Goal: Task Accomplishment & Management: Use online tool/utility

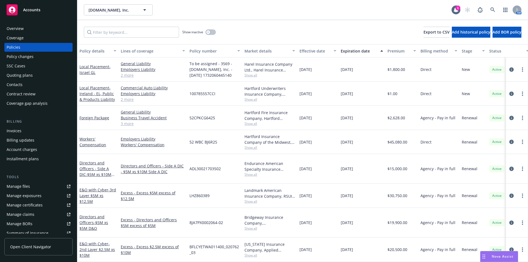
click at [14, 185] on div "Manage files" at bounding box center [18, 186] width 23 height 9
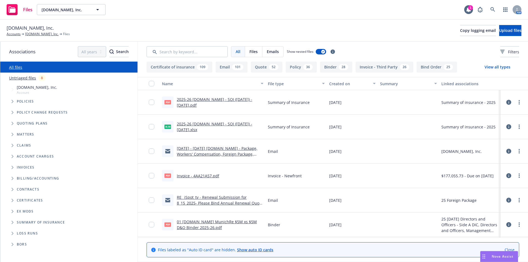
click at [242, 5] on div "Files iSpot.tv, Inc. iSpot.tv, Inc. 1 AM" at bounding box center [264, 10] width 528 height 20
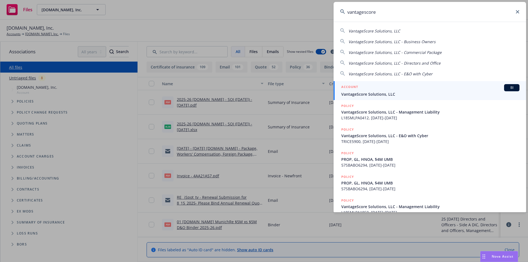
type input "vantagescore"
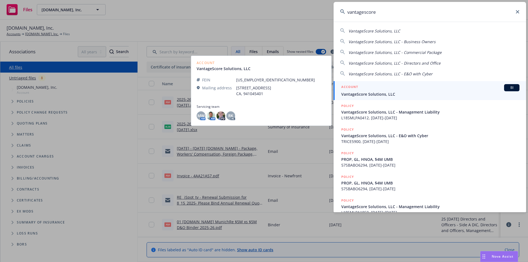
click at [405, 94] on span "VantageScore Solutions, LLC" at bounding box center [430, 94] width 178 height 6
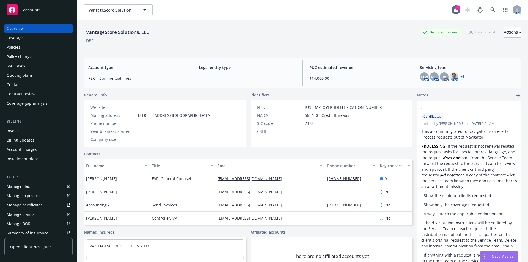
click at [16, 46] on div "Policies" at bounding box center [14, 47] width 14 height 9
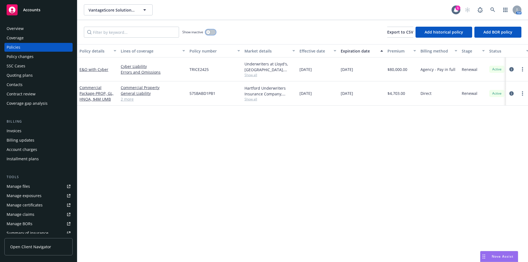
click at [206, 33] on button "button" at bounding box center [210, 31] width 10 height 5
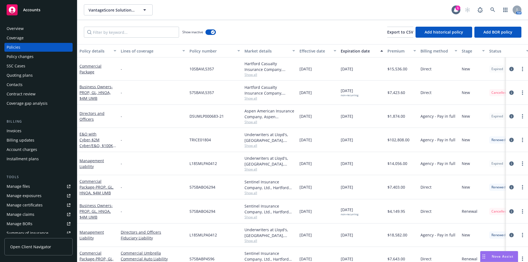
click at [306, 52] on div "Effective date" at bounding box center [314, 51] width 31 height 6
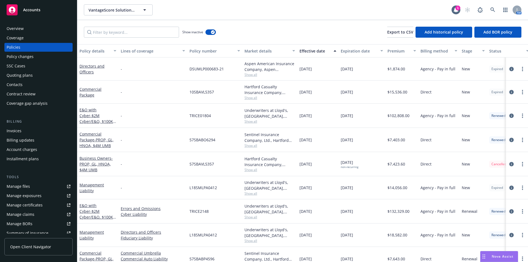
click at [306, 52] on div "Effective date" at bounding box center [314, 51] width 31 height 6
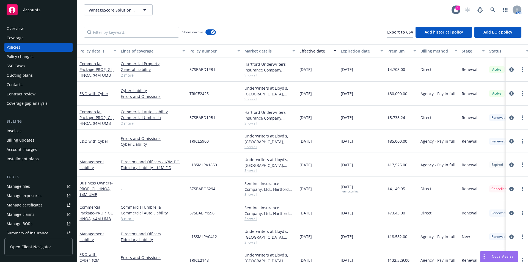
click at [276, 6] on div "VantageScore Solutions, LLC VantageScore Solutions, LLC" at bounding box center [267, 9] width 367 height 11
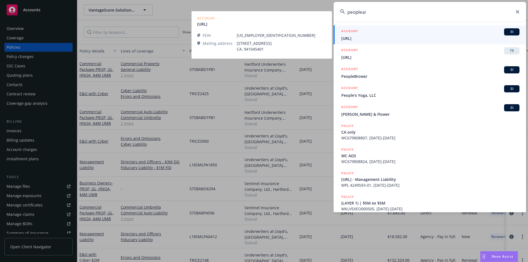
type input "peopleai"
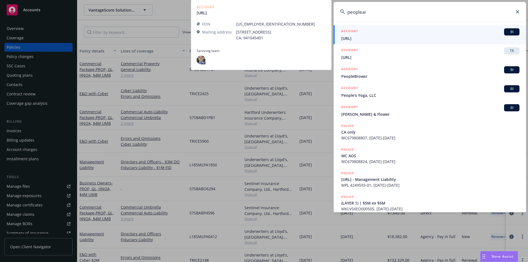
click at [394, 35] on div "ACCOUNT BI" at bounding box center [430, 31] width 178 height 7
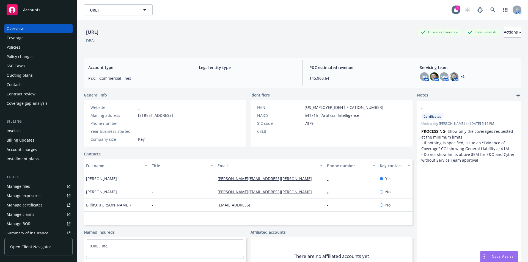
click at [14, 47] on div "Policies" at bounding box center [14, 47] width 14 height 9
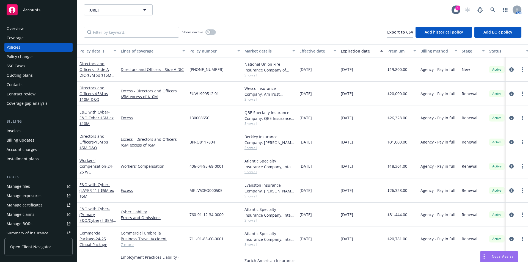
click at [24, 187] on div "Manage files" at bounding box center [18, 186] width 23 height 9
click at [503, 7] on link "button" at bounding box center [504, 9] width 11 height 11
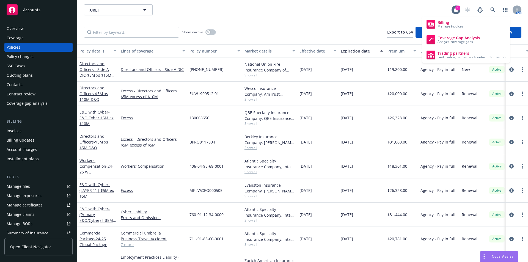
click at [359, 25] on div "Show inactive Export to CSV Add historical policy Add BOR policy" at bounding box center [302, 32] width 450 height 24
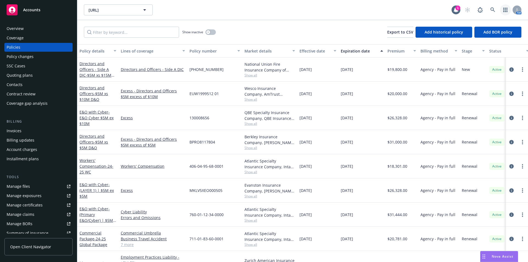
click at [503, 8] on icon "button" at bounding box center [505, 10] width 4 height 4
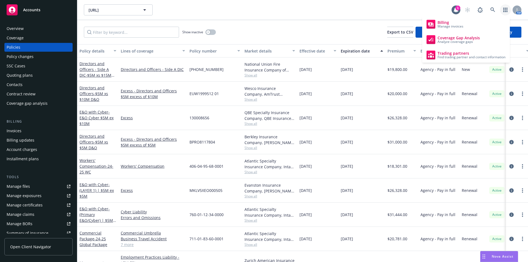
click at [312, 21] on div "Show inactive Export to CSV Add historical policy Add BOR policy" at bounding box center [302, 32] width 450 height 24
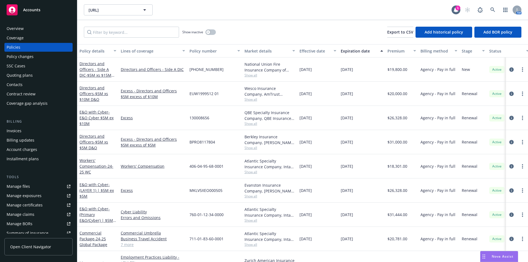
click at [34, 31] on div "Overview" at bounding box center [39, 28] width 64 height 9
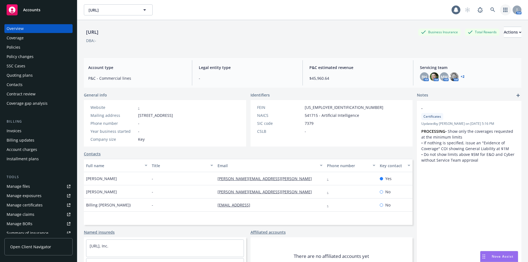
click at [503, 10] on icon "button" at bounding box center [505, 10] width 4 height 4
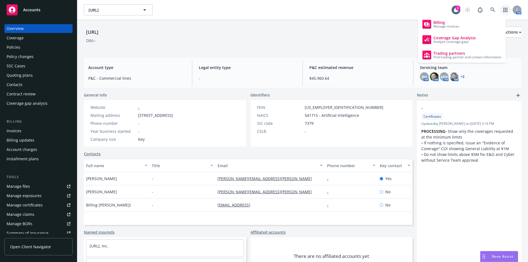
click at [331, 8] on div "People.ai People.ai" at bounding box center [267, 9] width 367 height 11
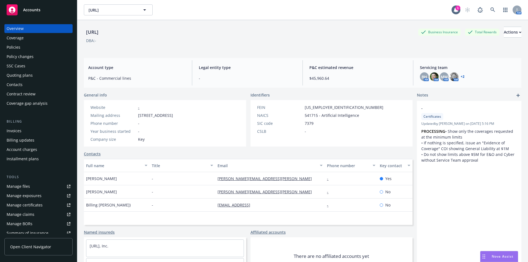
click at [21, 46] on div "Policies" at bounding box center [39, 47] width 64 height 9
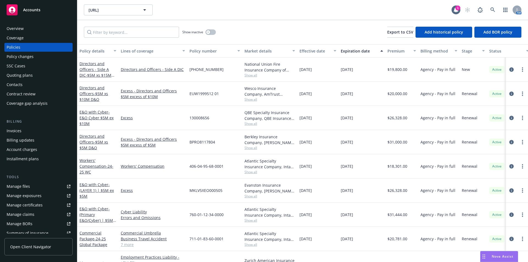
click at [18, 24] on div "Overview Coverage Policies Policy changes SSC Cases Quoting plans Contacts Cont…" at bounding box center [38, 140] width 77 height 244
click at [15, 29] on div "Overview" at bounding box center [15, 28] width 17 height 9
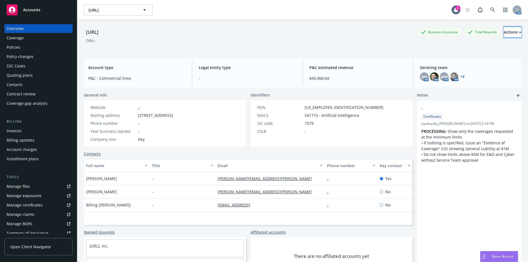
click at [506, 31] on div "Actions" at bounding box center [512, 32] width 18 height 10
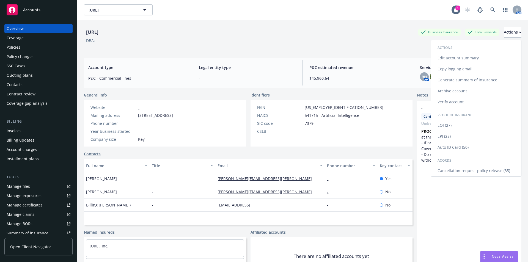
click at [477, 79] on link "Generate summary of insurance" at bounding box center [476, 79] width 90 height 11
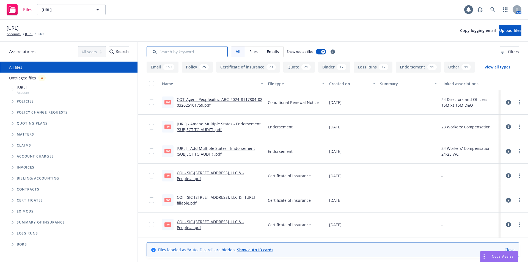
click at [185, 55] on input "Search by keyword..." at bounding box center [186, 51] width 81 height 11
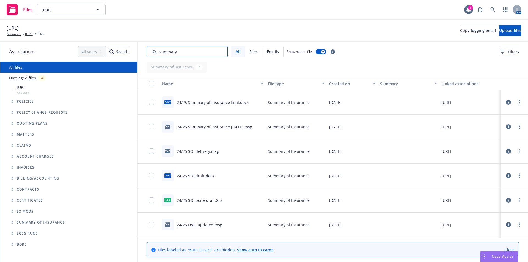
type input "summary"
click at [230, 102] on link "24/25 Summary of insurance final.docx" at bounding box center [213, 102] width 72 height 5
click at [33, 35] on link "[URL]" at bounding box center [29, 34] width 8 height 5
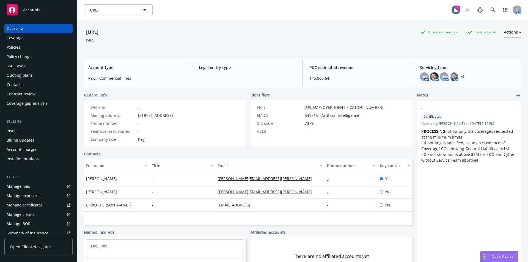
click at [21, 46] on div "Policies" at bounding box center [39, 47] width 64 height 9
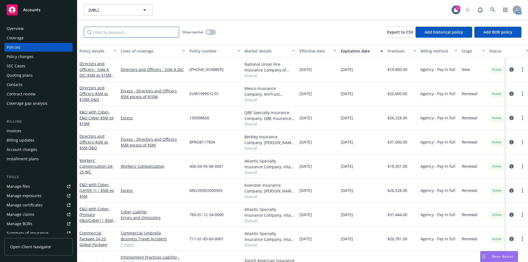
click at [124, 31] on input "Filter by keyword..." at bounding box center [131, 32] width 95 height 11
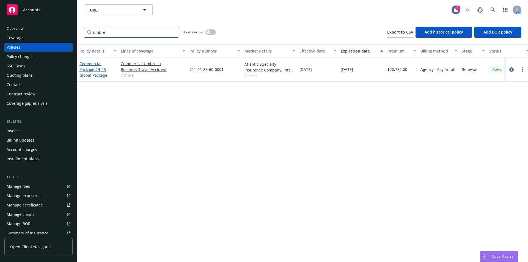
type input "umbre"
click at [90, 76] on span "- 24-25 Global Package" at bounding box center [93, 72] width 28 height 11
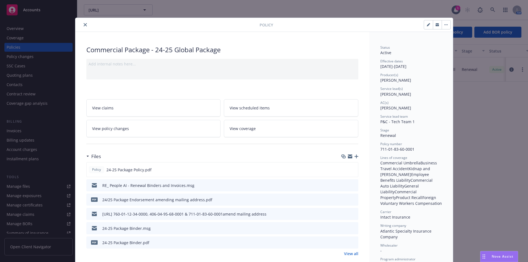
click at [84, 23] on icon "close" at bounding box center [85, 24] width 3 height 3
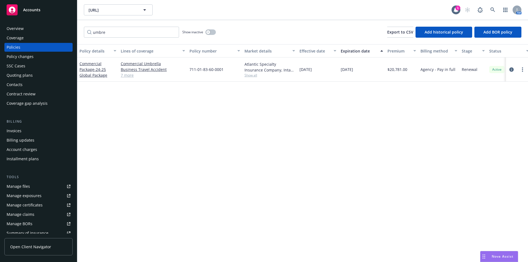
click at [127, 74] on link "7 more" at bounding box center [153, 75] width 64 height 6
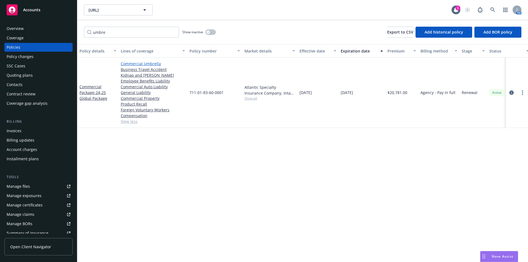
click at [142, 62] on link "Commercial Umbrella" at bounding box center [153, 64] width 64 height 6
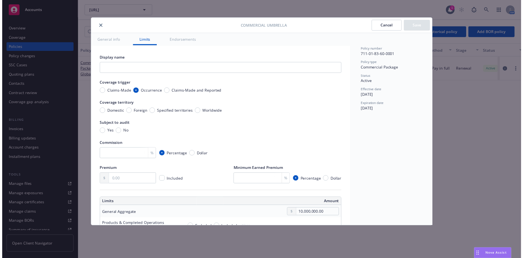
scroll to position [174, 0]
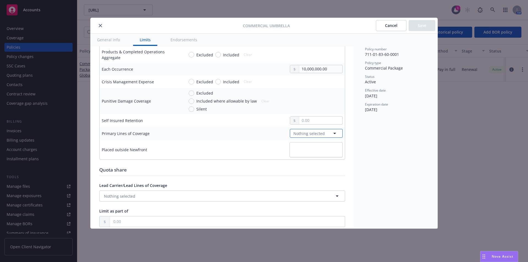
click at [332, 132] on icon "button" at bounding box center [334, 133] width 7 height 7
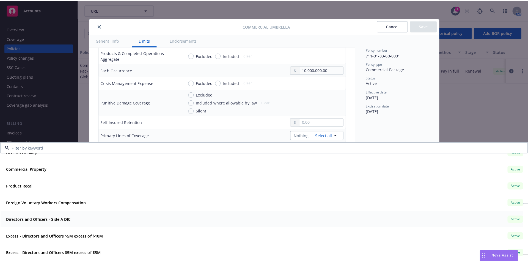
scroll to position [0, 0]
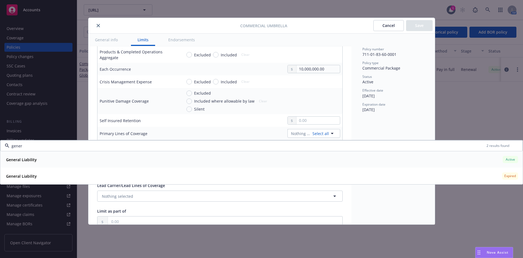
click at [42, 158] on div "General Liability Active" at bounding box center [262, 159] width 516 height 9
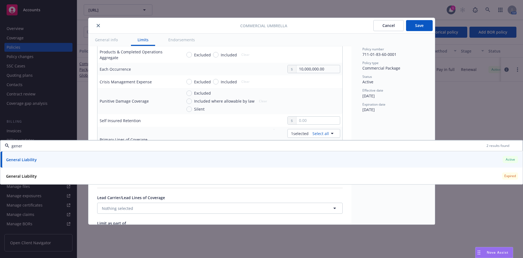
click at [57, 159] on div "General Liability Active" at bounding box center [262, 159] width 516 height 9
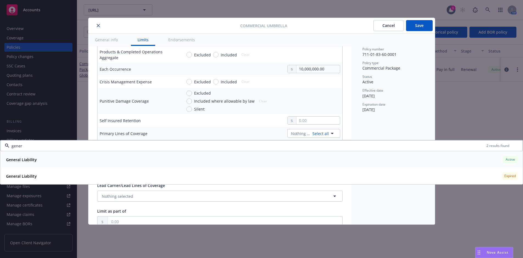
click at [57, 159] on div "General Liability Active" at bounding box center [262, 159] width 516 height 9
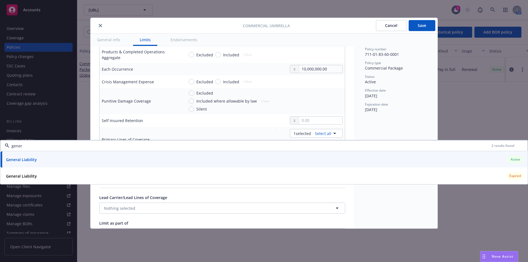
type input "gener"
click at [423, 118] on div "Policy number 711-01-83-60-0001 Policy type Commercial Package Status Active Ef…" at bounding box center [396, 131] width 84 height 195
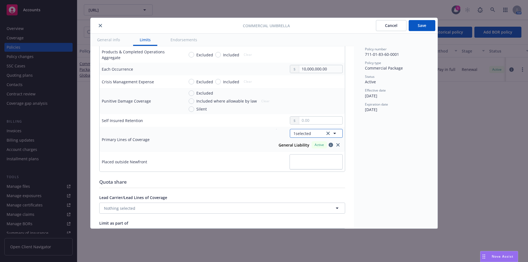
click at [332, 135] on icon "button" at bounding box center [334, 133] width 7 height 7
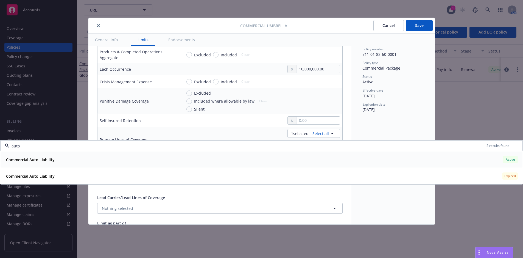
click at [46, 159] on strong "Commercial Auto Liability" at bounding box center [30, 159] width 49 height 5
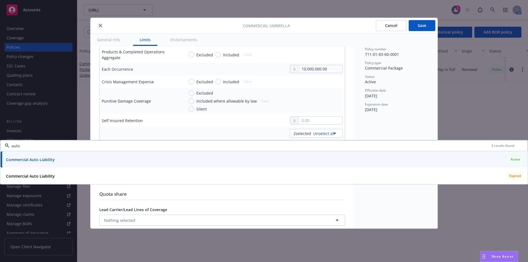
type input "auto"
click at [410, 121] on div "Policy number 711-01-83-60-0001 Policy type Commercial Package Status Active Ef…" at bounding box center [396, 131] width 84 height 195
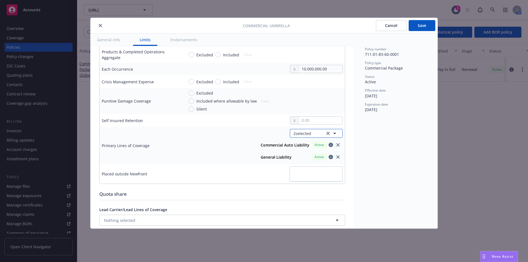
click at [301, 132] on span "2 selected" at bounding box center [302, 134] width 18 height 6
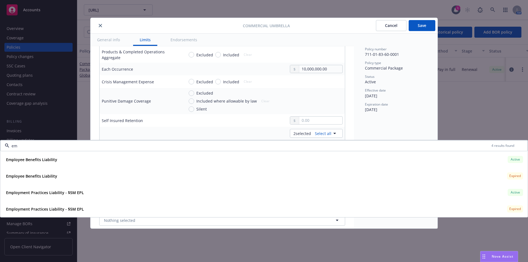
type input "e"
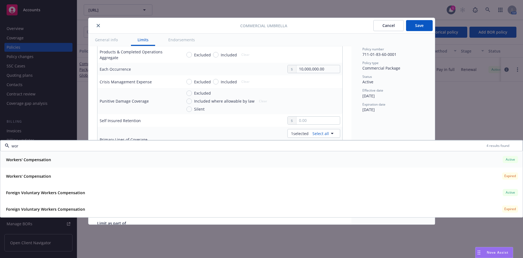
click at [56, 159] on div "Workers' Compensation Active" at bounding box center [262, 159] width 516 height 9
type input "wor"
click at [398, 128] on div "Policy number 711-01-83-60-0001 Policy type Commercial Package Status Active Ef…" at bounding box center [394, 129] width 84 height 191
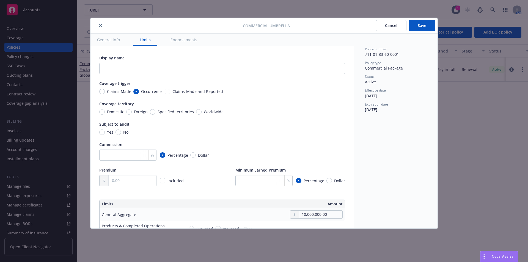
click at [421, 24] on button "Save" at bounding box center [421, 25] width 27 height 11
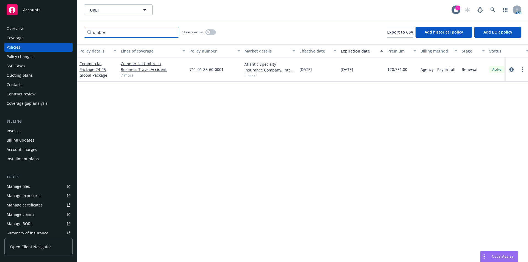
click at [122, 32] on input "umbre" at bounding box center [131, 32] width 95 height 11
drag, startPoint x: 120, startPoint y: 32, endPoint x: 73, endPoint y: 30, distance: 46.8
click at [73, 30] on div "Accounts Overview Coverage Policies Policy changes SSC Cases Quoting plans Cont…" at bounding box center [264, 131] width 528 height 262
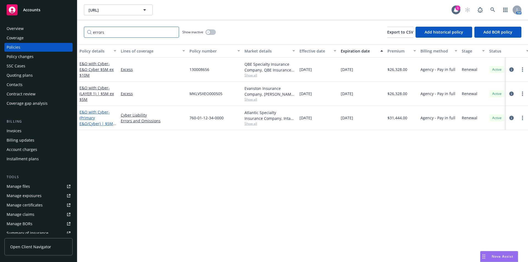
type input "errors"
click at [93, 125] on span "- (Primary E&O/Cyber) | $5M Primary" at bounding box center [97, 120] width 37 height 23
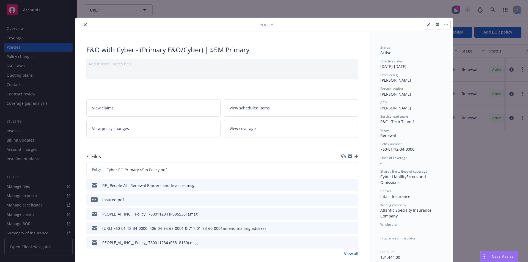
click at [426, 25] on icon "button" at bounding box center [427, 25] width 3 height 3
select select "RENEWAL"
select select "12"
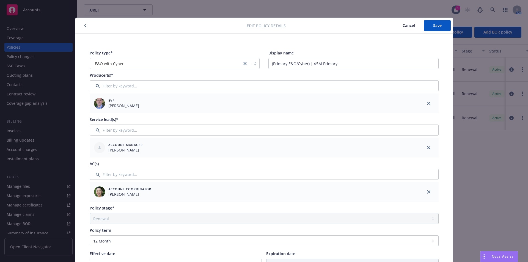
click at [407, 24] on span "Cancel" at bounding box center [408, 25] width 12 height 5
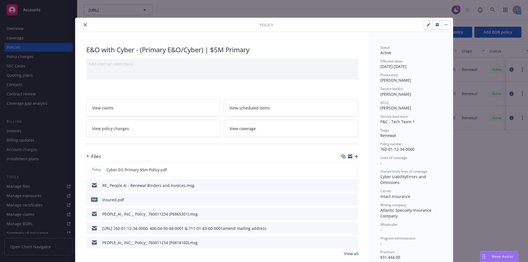
click at [84, 25] on icon "close" at bounding box center [85, 24] width 3 height 3
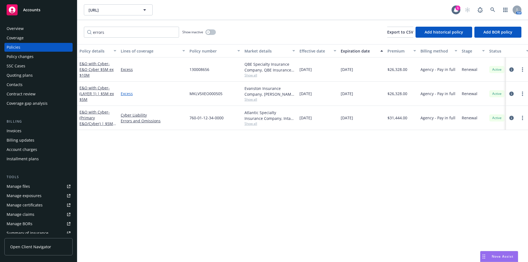
click at [126, 93] on link "Excess" at bounding box center [153, 94] width 64 height 6
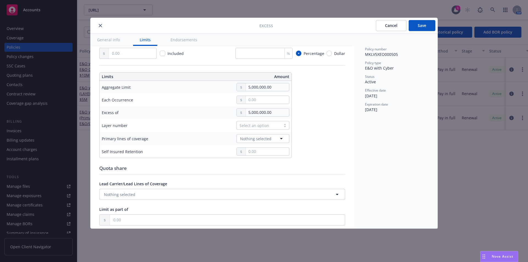
type textarea "x"
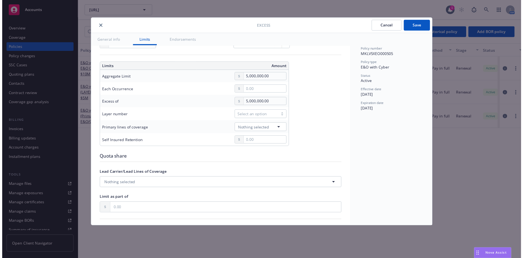
scroll to position [137, 0]
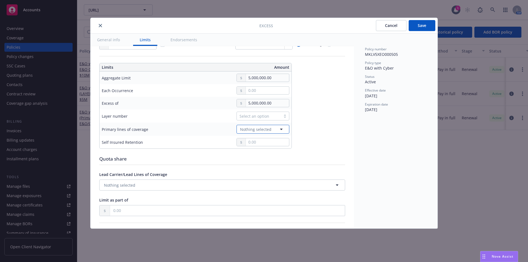
click at [256, 130] on span "Nothing selected" at bounding box center [255, 129] width 31 height 6
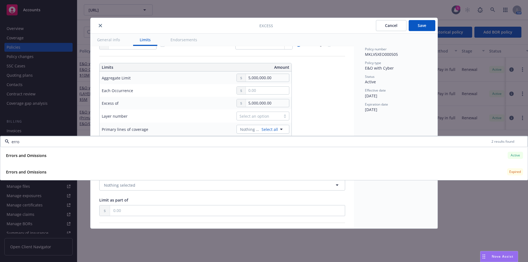
scroll to position [0, 0]
type input "errors"
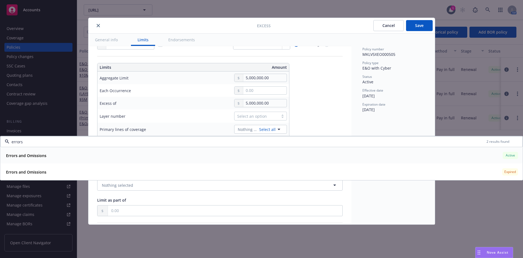
click at [51, 157] on div "Errors and Omissions Active" at bounding box center [262, 155] width 516 height 9
type textarea "x"
type input "Errors and Omissions $5M excess of $5M"
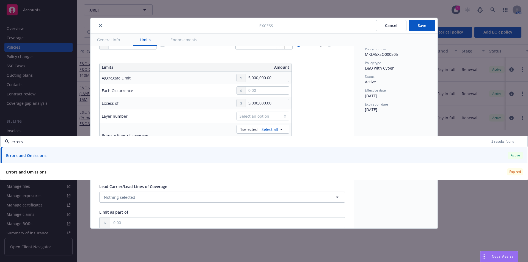
type input "errors"
click at [374, 129] on div "Policy number MKLV5XEO000505 Policy type E&O with Cyber Status Active Effective…" at bounding box center [396, 131] width 84 height 195
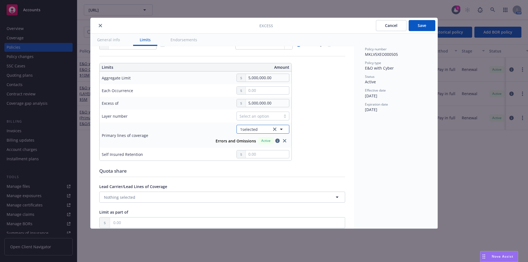
click at [281, 131] on icon "button" at bounding box center [281, 129] width 7 height 7
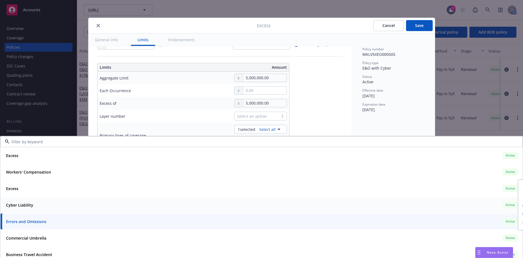
click at [41, 206] on div "Cyber Liability Active" at bounding box center [262, 204] width 516 height 9
type textarea "x"
type input "$5M excess of $5M"
type textarea "x"
type input "Cyber Liability, Errors and Omissions $5M excess of $5M"
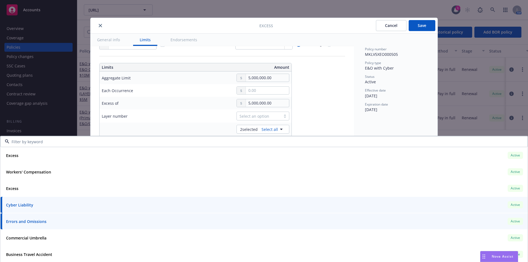
click at [407, 124] on div "Policy number MKLV5XEO000505 Policy type E&O with Cyber Status Active Effective…" at bounding box center [396, 131] width 84 height 195
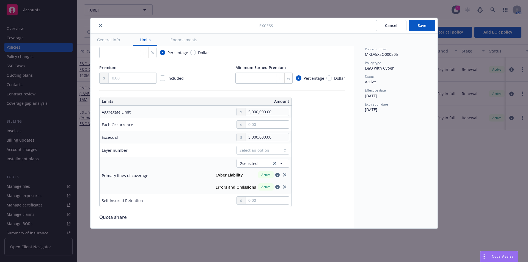
scroll to position [113, 0]
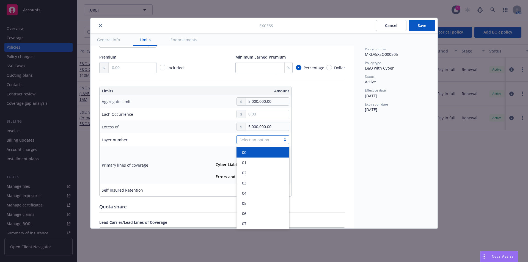
click at [252, 142] on div "Select an option" at bounding box center [258, 140] width 38 height 6
click at [248, 162] on div "01" at bounding box center [263, 163] width 46 height 6
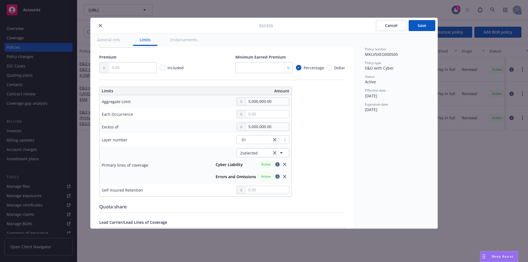
click at [425, 26] on button "Save" at bounding box center [421, 25] width 27 height 11
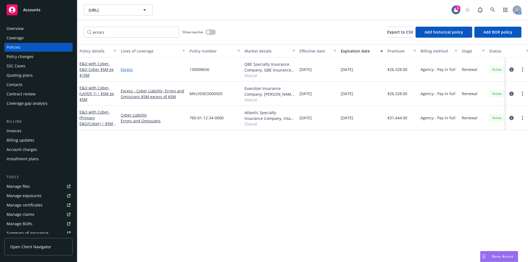
click at [131, 69] on link "Excess" at bounding box center [153, 69] width 64 height 6
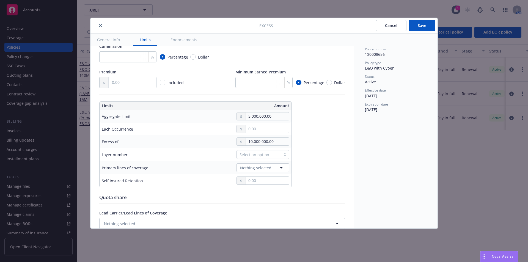
scroll to position [96, 0]
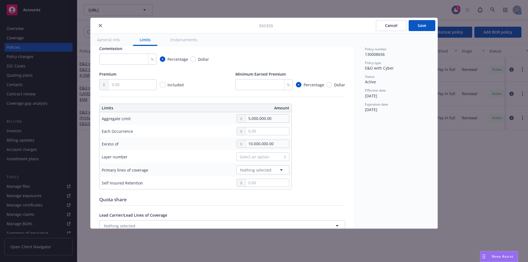
click at [253, 155] on div "Select an option" at bounding box center [258, 157] width 38 height 6
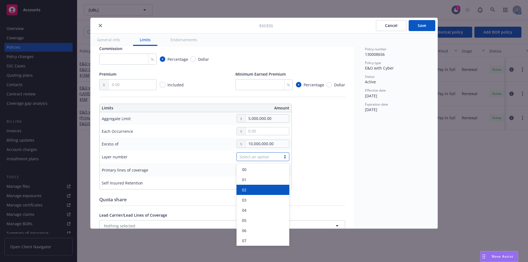
click at [246, 191] on div "02" at bounding box center [263, 190] width 46 height 6
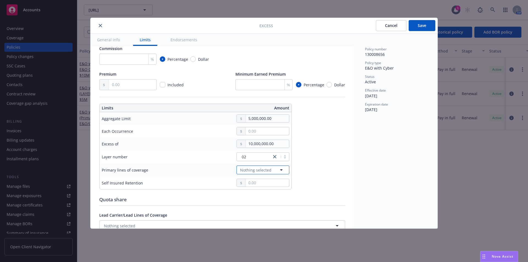
click at [243, 170] on span "Nothing selected" at bounding box center [255, 170] width 31 height 6
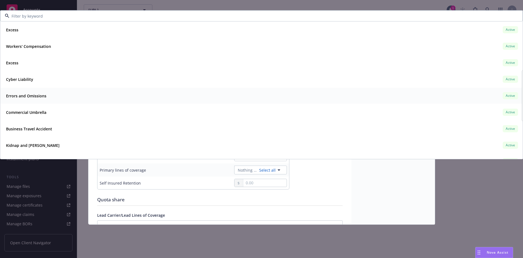
click at [24, 97] on strong "Errors and Omissions" at bounding box center [26, 95] width 40 height 5
type textarea "x"
type input "Errors and Omissions $5M excess of $10M"
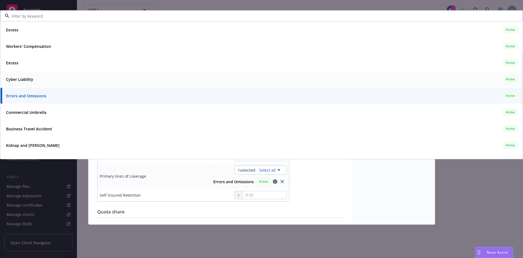
click at [24, 82] on span "Cyber Liability" at bounding box center [19, 79] width 27 height 6
type textarea "x"
type input "Cyber Liability, Errors and Omissions $5M excess of $10M"
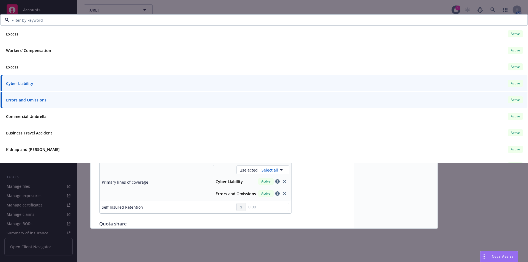
click at [421, 198] on div "Policy number 130008656 Policy type E&O with Cyber Status Active Effective date…" at bounding box center [396, 131] width 84 height 195
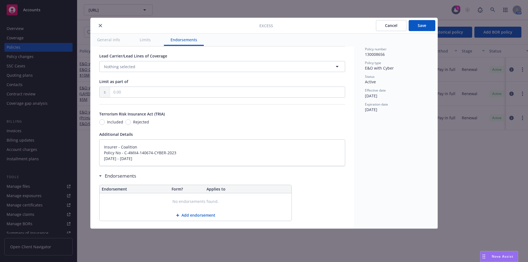
scroll to position [0, 0]
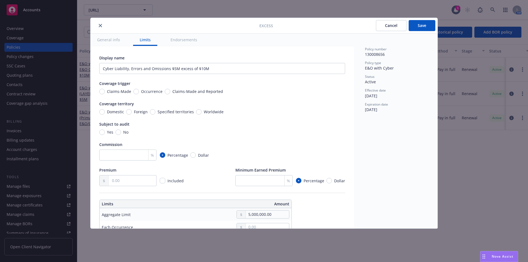
click at [423, 25] on button "Save" at bounding box center [421, 25] width 27 height 11
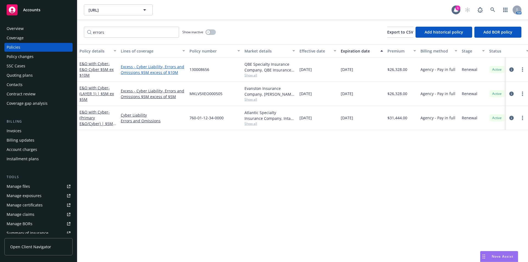
click at [146, 72] on link "Excess - Cyber Liability, Errors and Omissions $5M excess of $10M" at bounding box center [153, 70] width 64 height 12
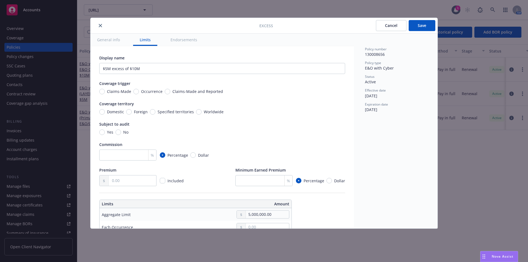
type textarea "x"
type input "Cyber Liability, Errors and Omissions $5M excess of $10M"
click at [386, 27] on button "Cancel" at bounding box center [391, 25] width 30 height 11
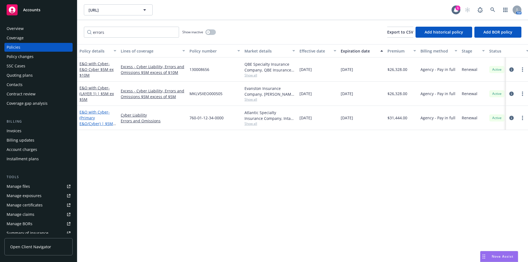
click at [101, 123] on span "- (Primary E&O/Cyber) | $5M Primary" at bounding box center [97, 120] width 37 height 23
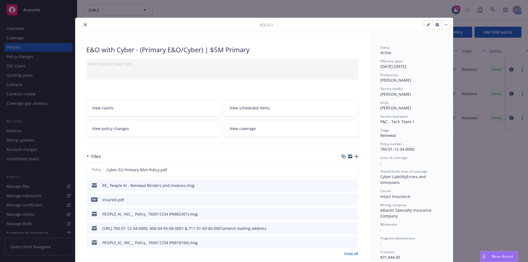
click at [84, 24] on icon "close" at bounding box center [85, 24] width 3 height 3
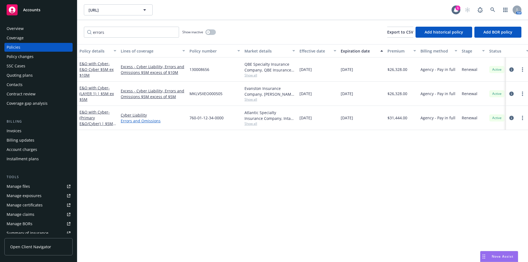
click at [148, 119] on link "Errors and Omissions" at bounding box center [153, 121] width 64 height 6
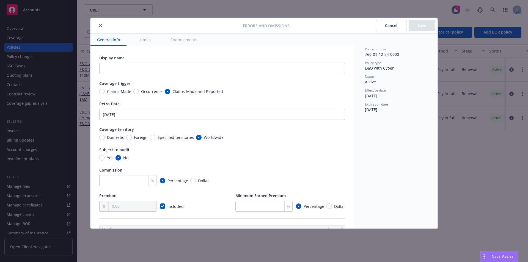
click at [101, 24] on icon "close" at bounding box center [100, 25] width 3 height 3
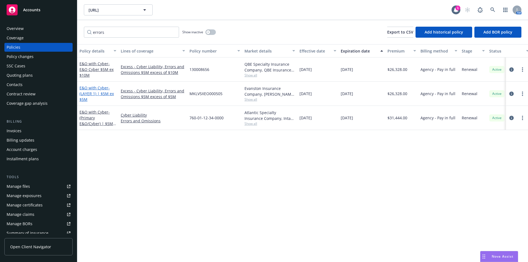
click at [90, 93] on span "- (LAYER 1) | $5M ex $5M" at bounding box center [96, 93] width 34 height 17
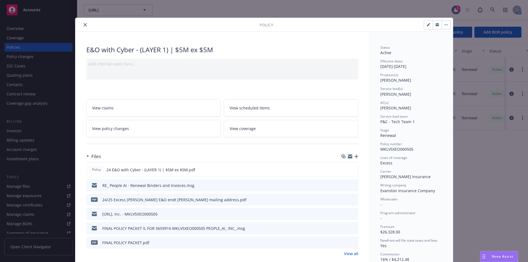
click at [84, 24] on icon "close" at bounding box center [85, 24] width 3 height 3
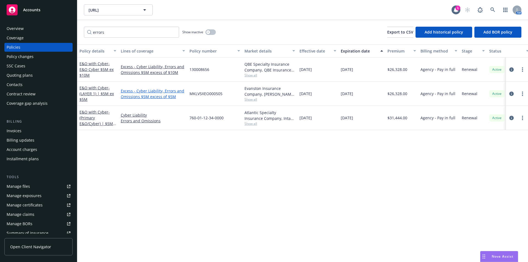
click at [173, 90] on link "Excess - Cyber Liability, Errors and Omissions $5M excess of $5M" at bounding box center [153, 94] width 64 height 12
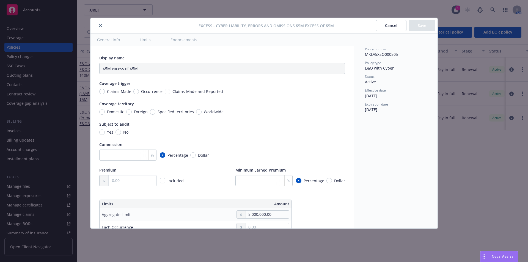
type textarea "x"
type input "Cyber Liability, Errors and Omissions $5M excess of $5M"
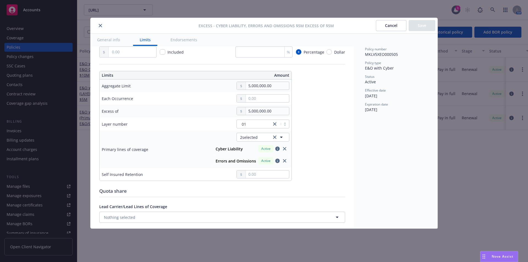
scroll to position [129, 0]
click at [101, 24] on icon "close" at bounding box center [100, 25] width 3 height 3
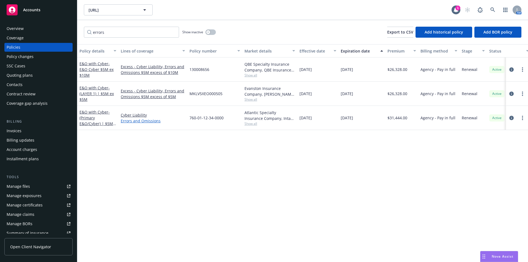
click at [146, 121] on link "Errors and Omissions" at bounding box center [153, 121] width 64 height 6
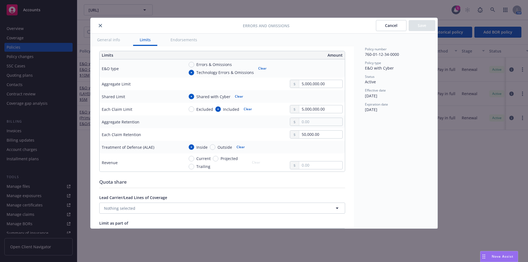
scroll to position [177, 0]
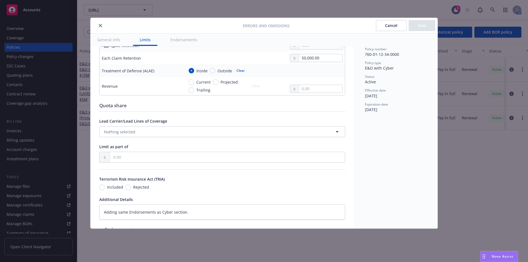
type textarea "x"
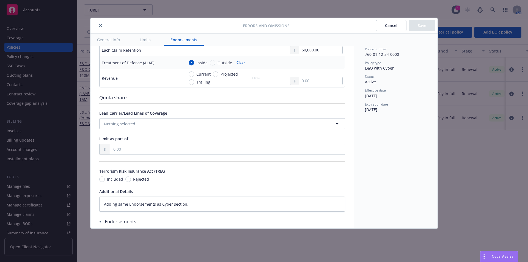
scroll to position [255, 0]
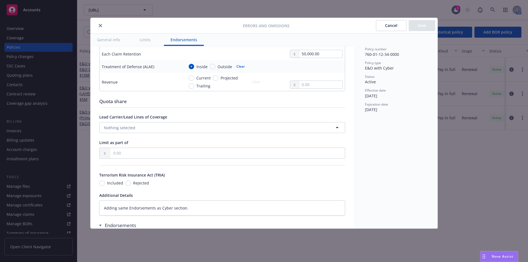
click at [100, 25] on icon "close" at bounding box center [100, 25] width 3 height 3
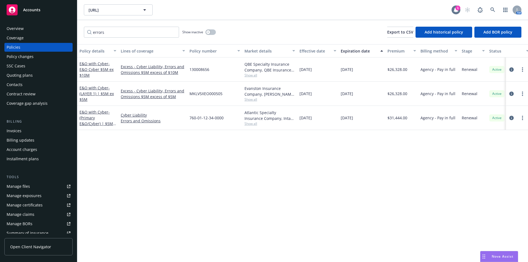
click at [456, 10] on div "1" at bounding box center [457, 7] width 5 height 5
click at [18, 187] on div "Manage files" at bounding box center [18, 186] width 23 height 9
click at [174, 32] on input "errors" at bounding box center [131, 32] width 95 height 11
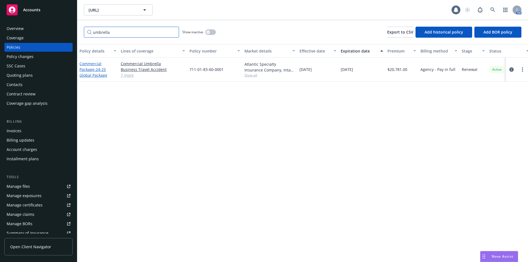
type input "umbrella"
click at [96, 74] on span "- 24-25 Global Package" at bounding box center [93, 72] width 28 height 11
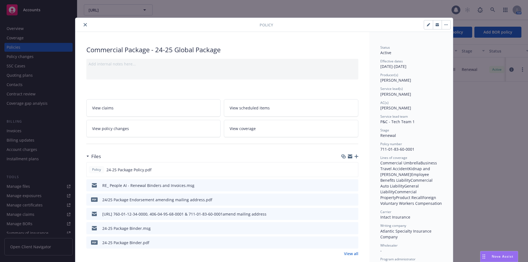
click at [83, 23] on button "close" at bounding box center [85, 24] width 7 height 7
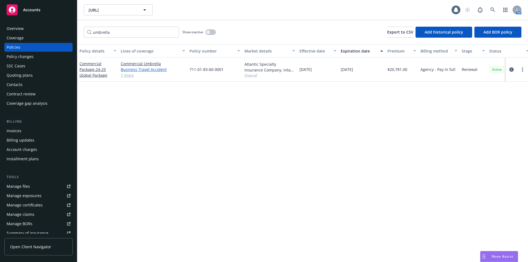
click at [143, 69] on link "Business Travel Accident" at bounding box center [153, 69] width 64 height 6
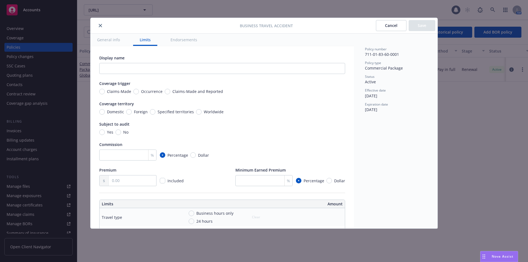
click at [101, 25] on icon "close" at bounding box center [100, 25] width 3 height 3
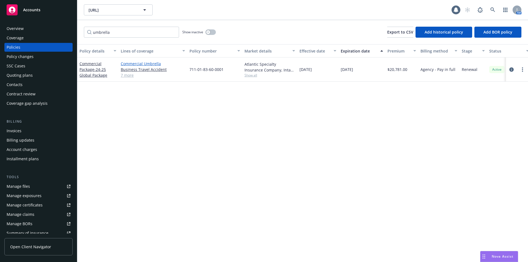
click at [148, 63] on link "Commercial Umbrella" at bounding box center [153, 64] width 64 height 6
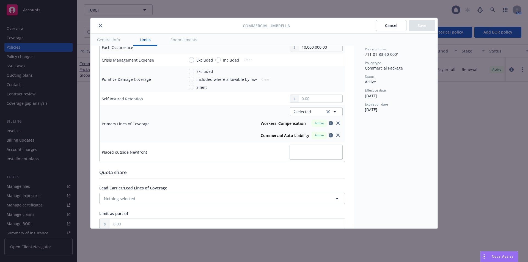
scroll to position [196, 0]
click at [331, 111] on icon "button" at bounding box center [334, 111] width 7 height 7
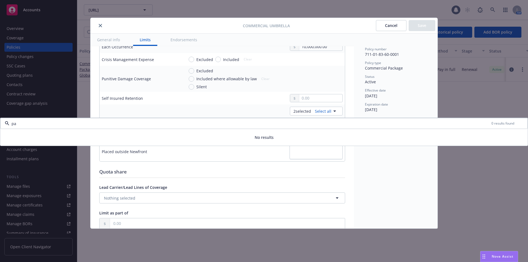
type input "p"
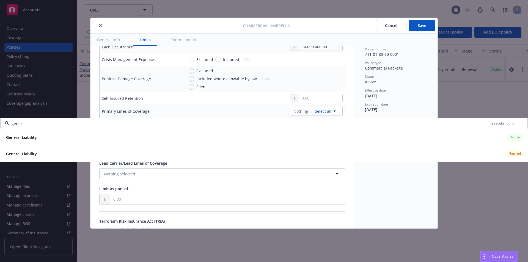
type input "gener"
click at [344, 113] on div "Display name Coverage trigger Claims-Made Occurrence Claims-Made and Reported C…" at bounding box center [221, 91] width 263 height 482
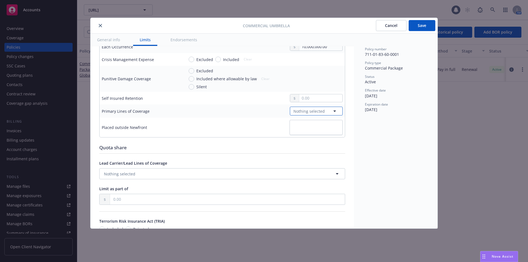
click at [320, 110] on button "Nothing selected" at bounding box center [316, 111] width 53 height 9
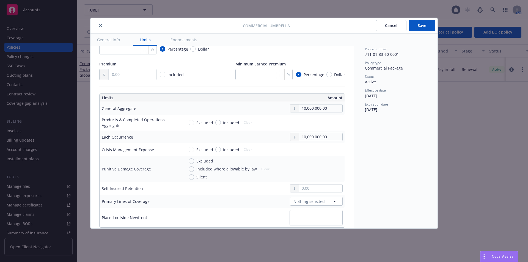
scroll to position [110, 0]
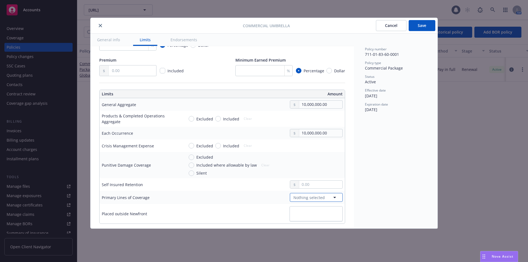
click at [302, 196] on span "Nothing selected" at bounding box center [308, 198] width 31 height 6
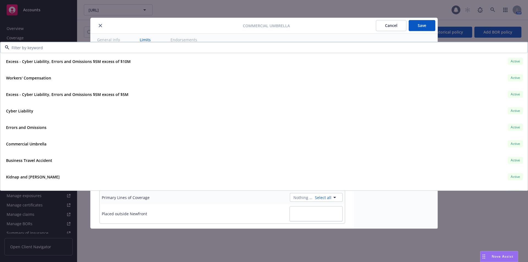
click at [345, 25] on div "Cancel Save" at bounding box center [363, 25] width 146 height 11
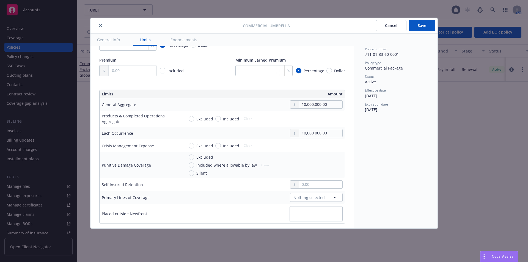
click at [394, 27] on button "Cancel" at bounding box center [391, 25] width 30 height 11
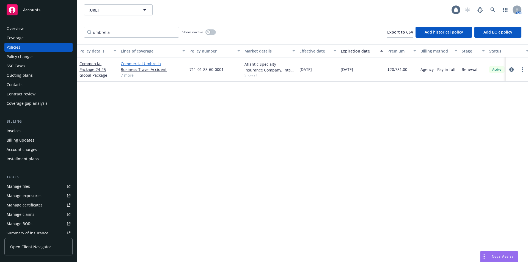
click at [155, 63] on link "Commercial Umbrella" at bounding box center [153, 64] width 64 height 6
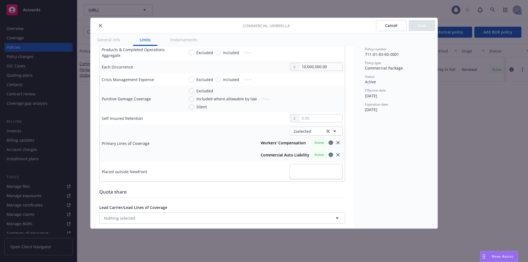
scroll to position [177, 0]
click at [333, 130] on icon "button" at bounding box center [334, 130] width 3 height 1
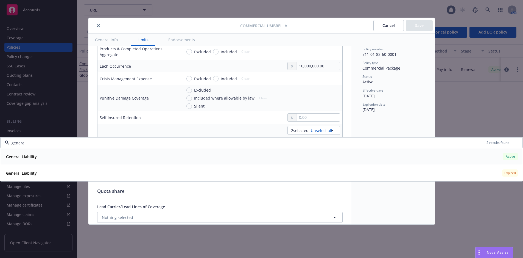
click at [258, 154] on div "General Liability Active" at bounding box center [262, 156] width 516 height 9
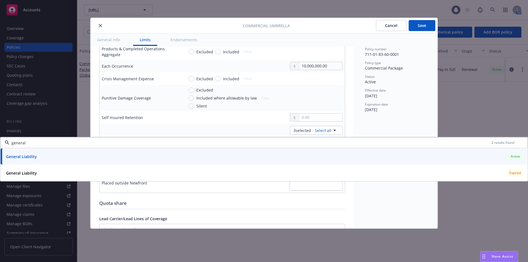
type input "general"
click at [343, 115] on div "Display name Coverage trigger Claims-Made Occurrence Claims-Made and Reported C…" at bounding box center [221, 128] width 263 height 518
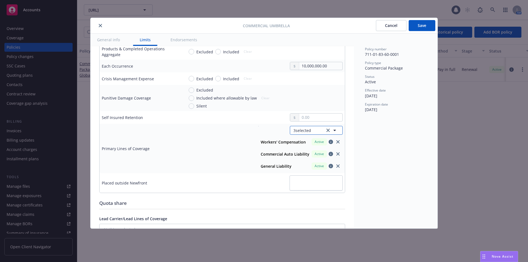
click at [333, 130] on icon "button" at bounding box center [334, 130] width 3 height 1
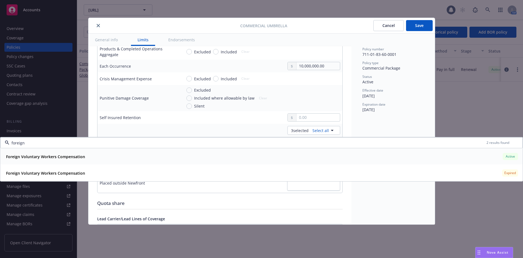
click at [94, 156] on div "Foreign Voluntary Workers Compensation Active" at bounding box center [262, 156] width 516 height 9
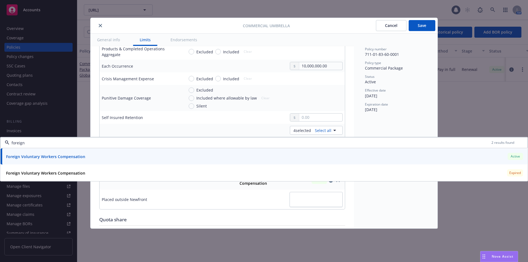
type input "foreign"
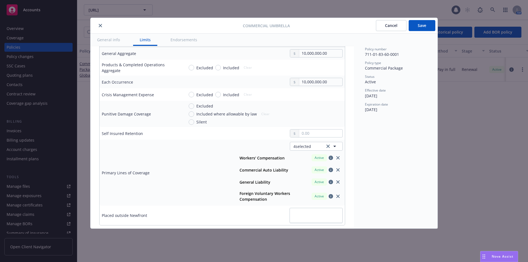
scroll to position [169, 0]
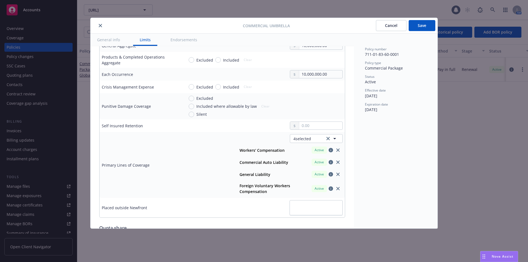
click at [423, 22] on button "Save" at bounding box center [421, 25] width 27 height 11
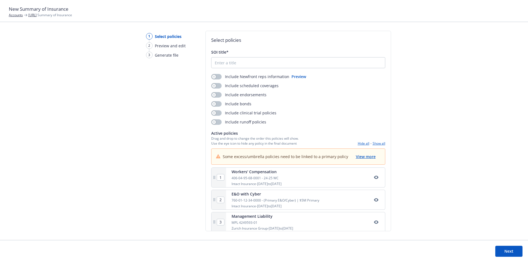
click at [293, 77] on button "Preview" at bounding box center [298, 77] width 15 height 6
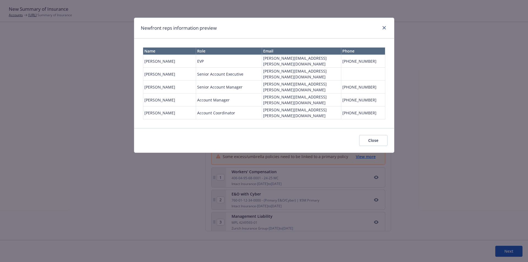
click at [374, 135] on button "Close" at bounding box center [373, 140] width 28 height 11
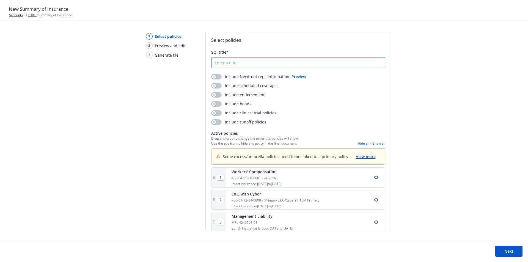
click at [221, 63] on input "SOI title*" at bounding box center [297, 62] width 173 height 10
type input "[URL], Inc. SOI as of [DATE]"
click at [215, 77] on button "button" at bounding box center [216, 76] width 10 height 5
click at [213, 85] on icon "button" at bounding box center [214, 86] width 2 height 2
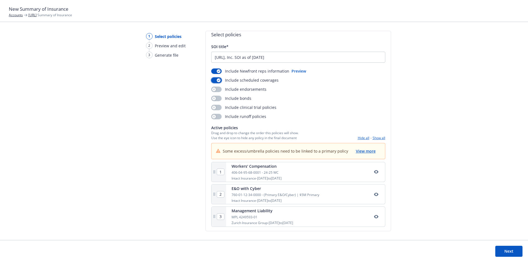
scroll to position [7, 0]
click at [360, 150] on span "View more" at bounding box center [366, 149] width 20 height 5
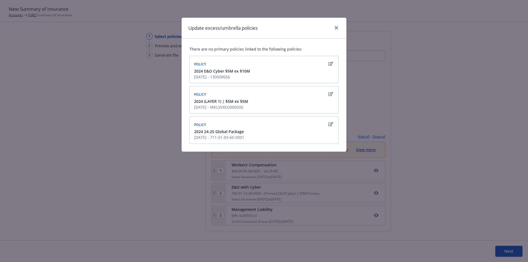
click at [331, 94] on icon "button" at bounding box center [330, 94] width 5 height 4
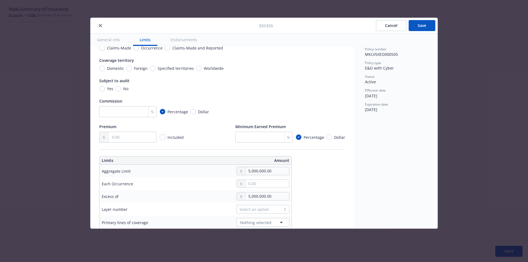
scroll to position [0, 0]
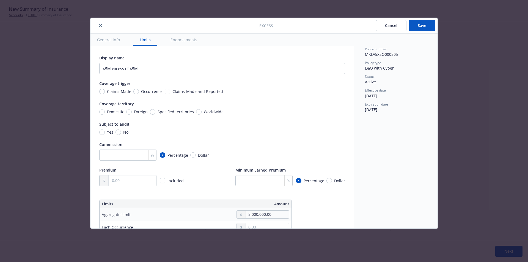
click at [184, 40] on button "Endorsements" at bounding box center [184, 40] width 40 height 12
click at [110, 41] on button "General info" at bounding box center [108, 40] width 36 height 12
click at [379, 26] on button "Cancel" at bounding box center [391, 25] width 30 height 11
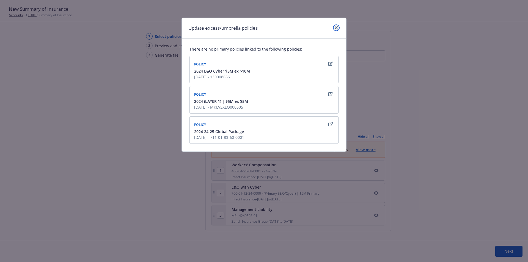
click at [334, 26] on link "close" at bounding box center [336, 27] width 7 height 7
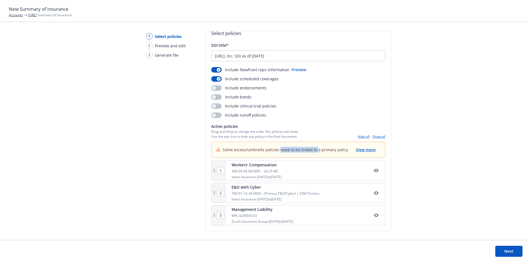
drag, startPoint x: 278, startPoint y: 151, endPoint x: 315, endPoint y: 154, distance: 37.5
click at [315, 154] on div "Some excess/umbrella policies need to be linked to a primary policy View more" at bounding box center [297, 150] width 173 height 16
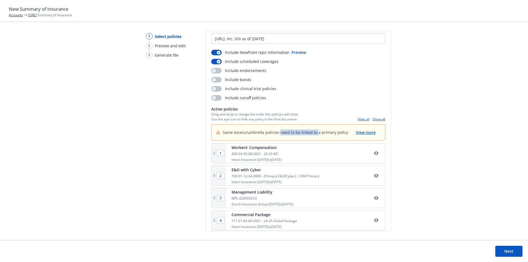
scroll to position [29, 0]
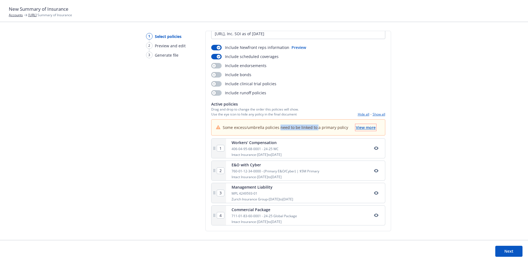
click at [365, 125] on span "View more" at bounding box center [366, 127] width 20 height 5
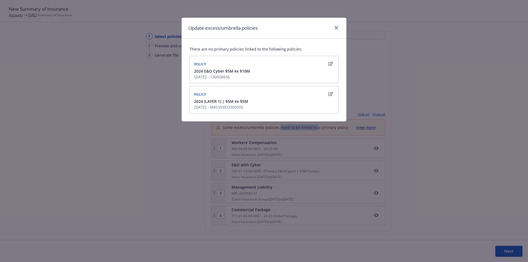
click at [331, 62] on icon "button" at bounding box center [330, 64] width 5 height 4
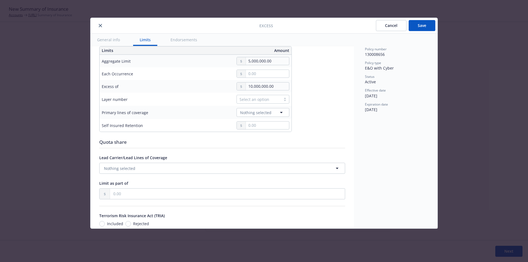
scroll to position [0, 0]
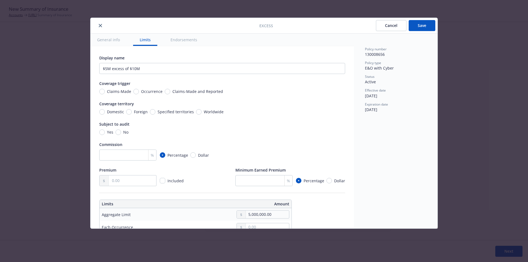
type textarea "x"
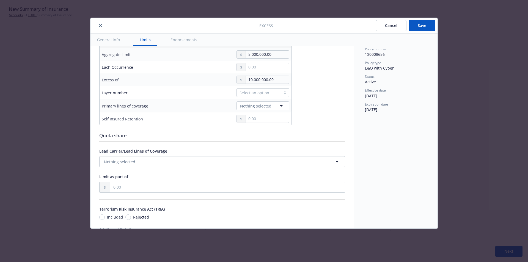
scroll to position [158, 0]
click at [257, 107] on span "Nothing selected" at bounding box center [255, 108] width 31 height 6
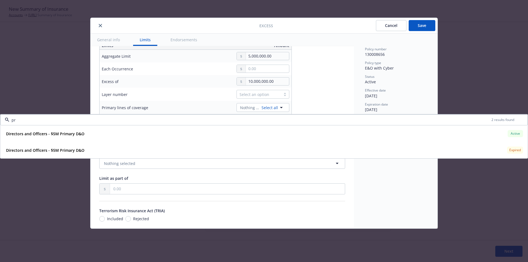
type input "p"
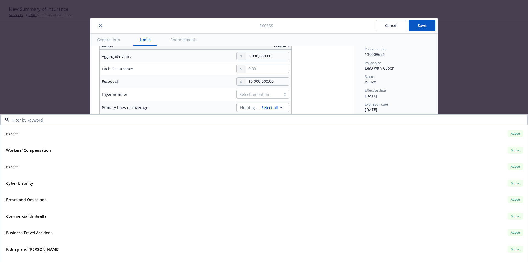
type textarea "x"
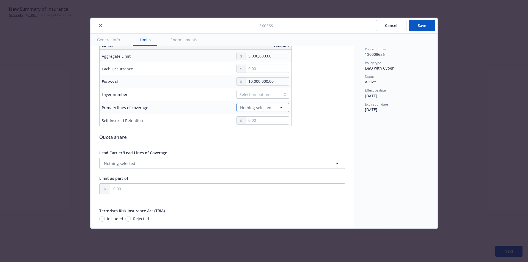
click at [258, 108] on span "Nothing selected" at bounding box center [255, 108] width 31 height 6
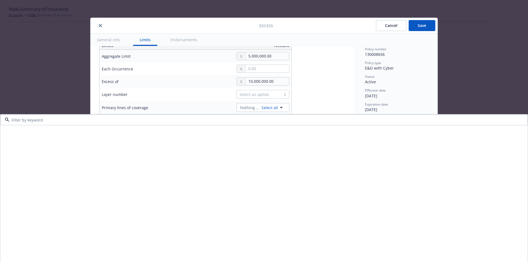
scroll to position [0, 0]
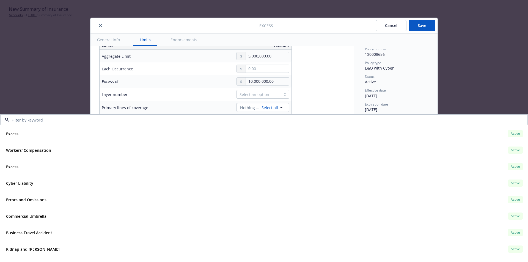
click at [414, 68] on div "Policy type E&O with Cyber" at bounding box center [396, 65] width 62 height 10
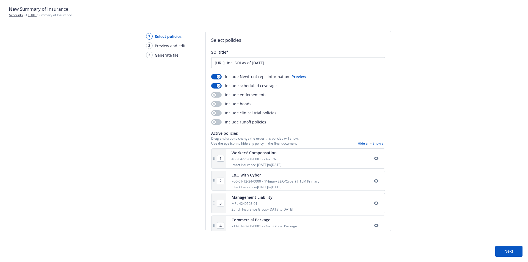
scroll to position [10, 0]
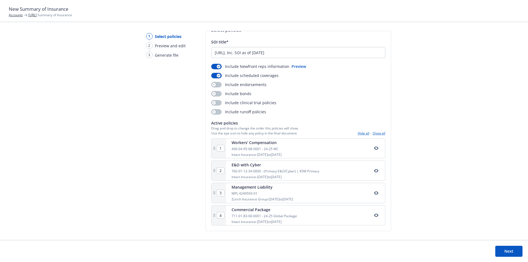
click at [499, 249] on button "Next" at bounding box center [508, 251] width 27 height 11
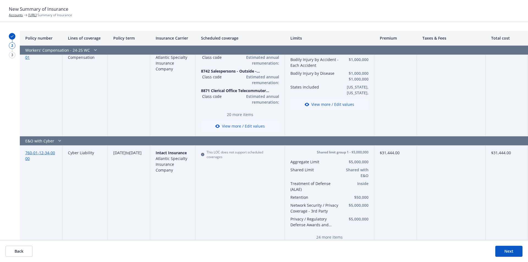
scroll to position [0, 0]
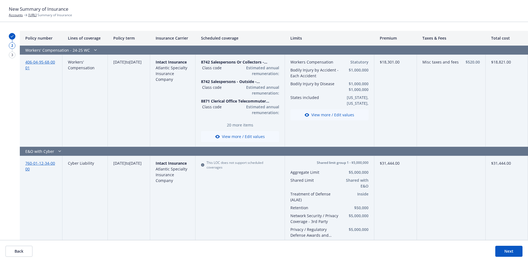
click at [90, 37] on div "Lines of coverage" at bounding box center [84, 38] width 45 height 15
click at [121, 39] on div "Policy term" at bounding box center [129, 38] width 43 height 15
click at [512, 254] on button "Next" at bounding box center [508, 251] width 27 height 11
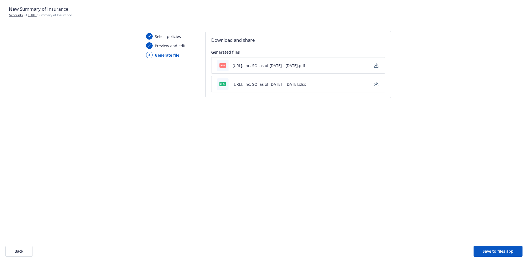
click at [375, 64] on icon "button" at bounding box center [376, 64] width 4 height 3
click at [376, 84] on icon "button" at bounding box center [376, 83] width 4 height 3
click at [26, 248] on button "Back" at bounding box center [18, 251] width 27 height 11
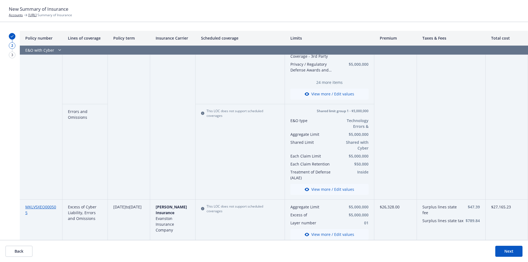
scroll to position [174, 0]
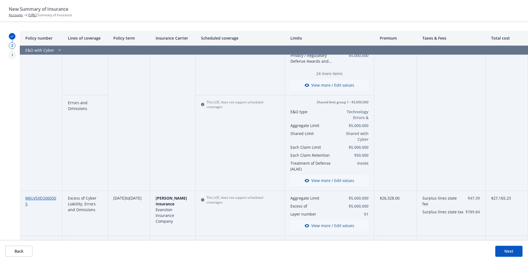
click at [19, 250] on button "Back" at bounding box center [18, 251] width 27 height 11
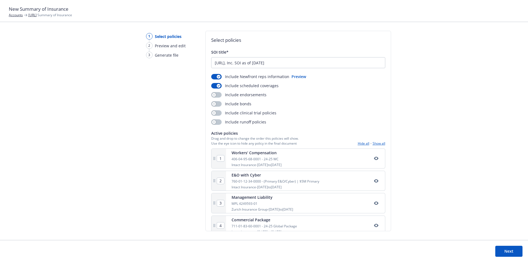
click at [372, 143] on button "Show all" at bounding box center [378, 143] width 13 height 5
click at [373, 142] on button "Show all" at bounding box center [378, 143] width 13 height 5
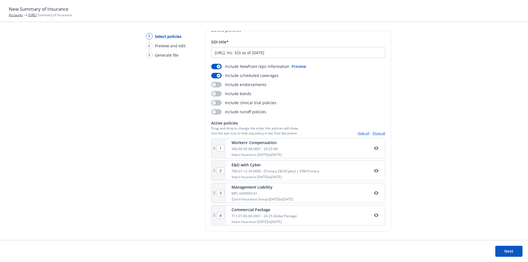
click at [372, 132] on button "Show all" at bounding box center [378, 133] width 13 height 5
click at [374, 133] on button "Show all" at bounding box center [378, 133] width 13 height 5
click at [373, 131] on button "Show all" at bounding box center [378, 133] width 13 height 5
click at [501, 250] on button "Next" at bounding box center [508, 251] width 27 height 11
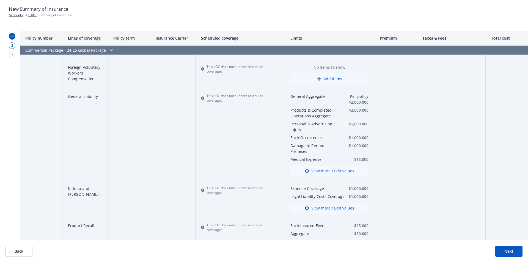
scroll to position [1097, 0]
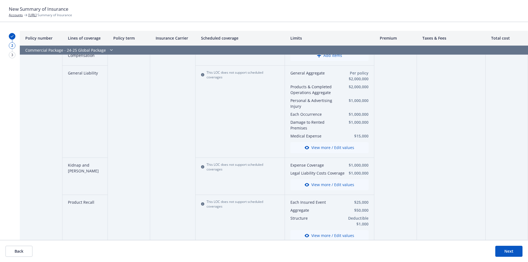
click at [511, 251] on button "Next" at bounding box center [508, 251] width 27 height 11
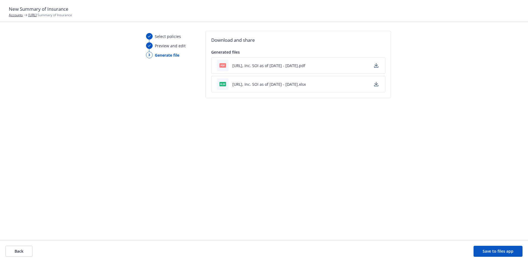
click at [14, 253] on button "Back" at bounding box center [18, 251] width 27 height 11
